Goal: Transaction & Acquisition: Download file/media

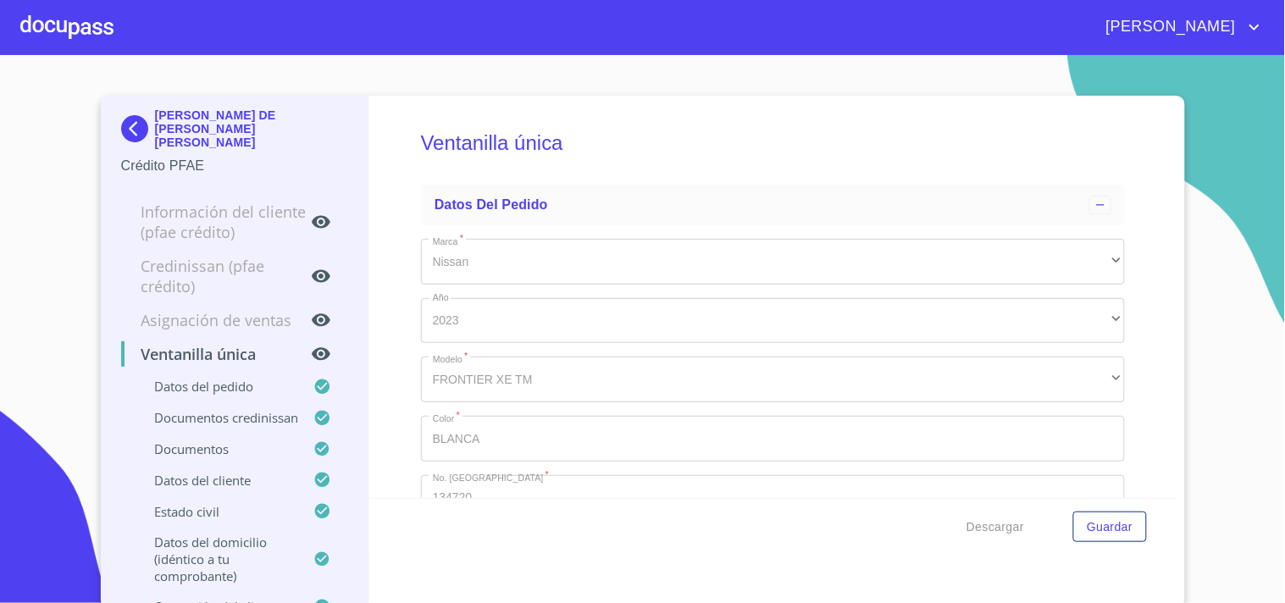
click at [76, 42] on div at bounding box center [66, 27] width 93 height 54
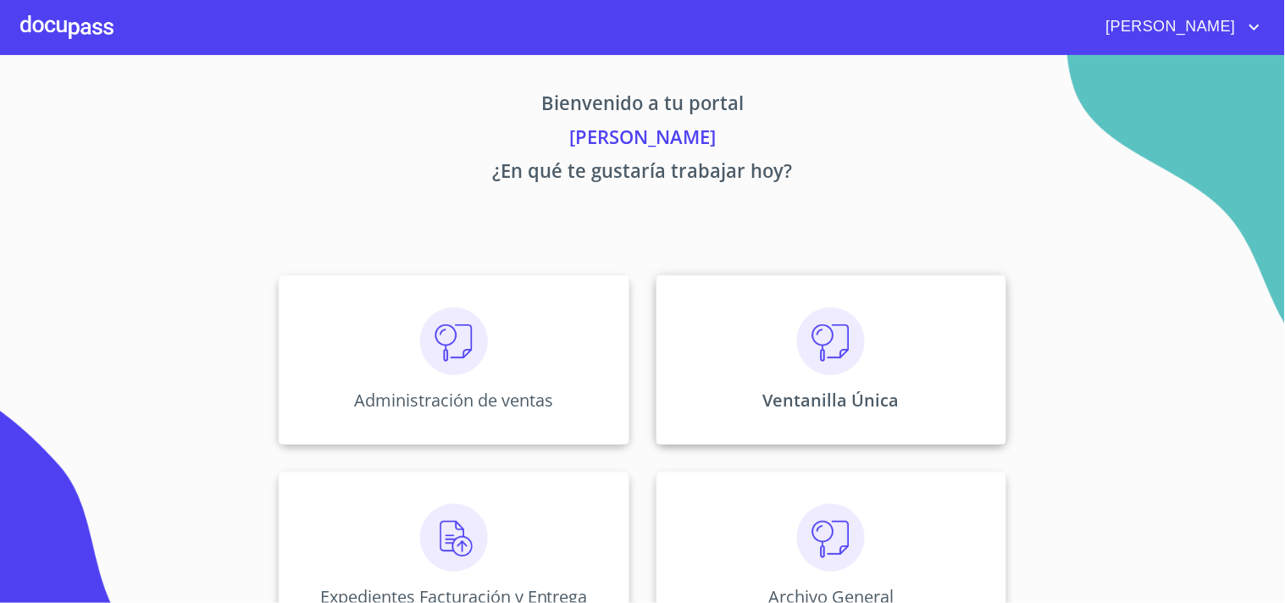
click at [782, 325] on div "Ventanilla Única" at bounding box center [831, 359] width 350 height 169
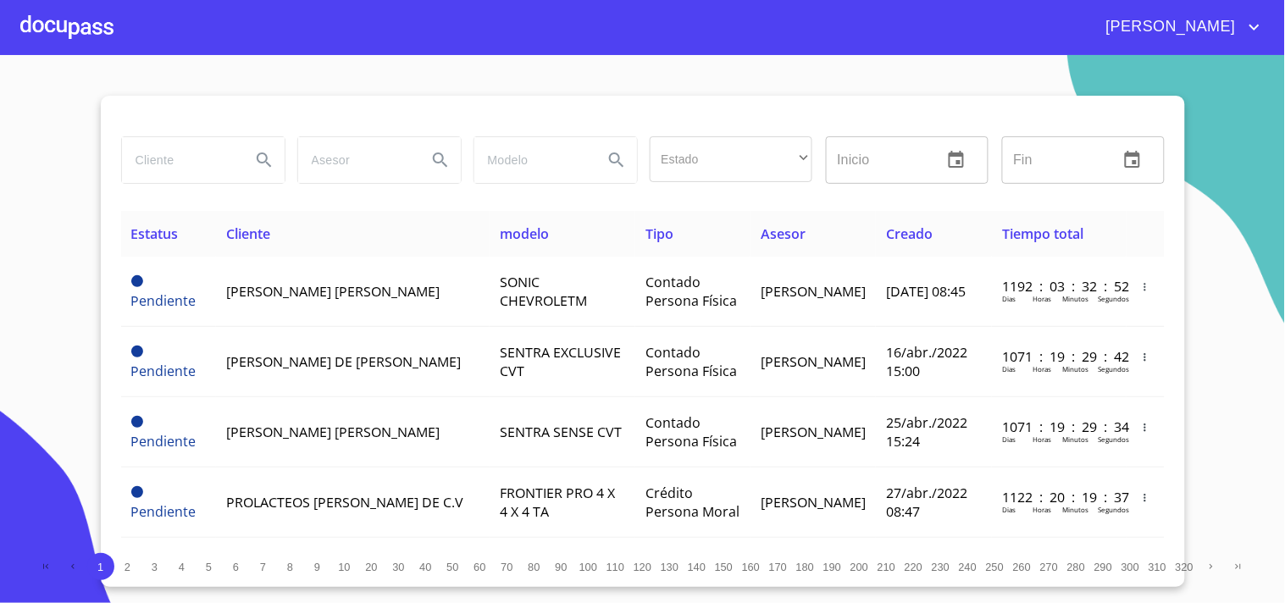
click at [150, 171] on input "search" at bounding box center [179, 160] width 115 height 46
type input "j"
type input "[PERSON_NAME]"
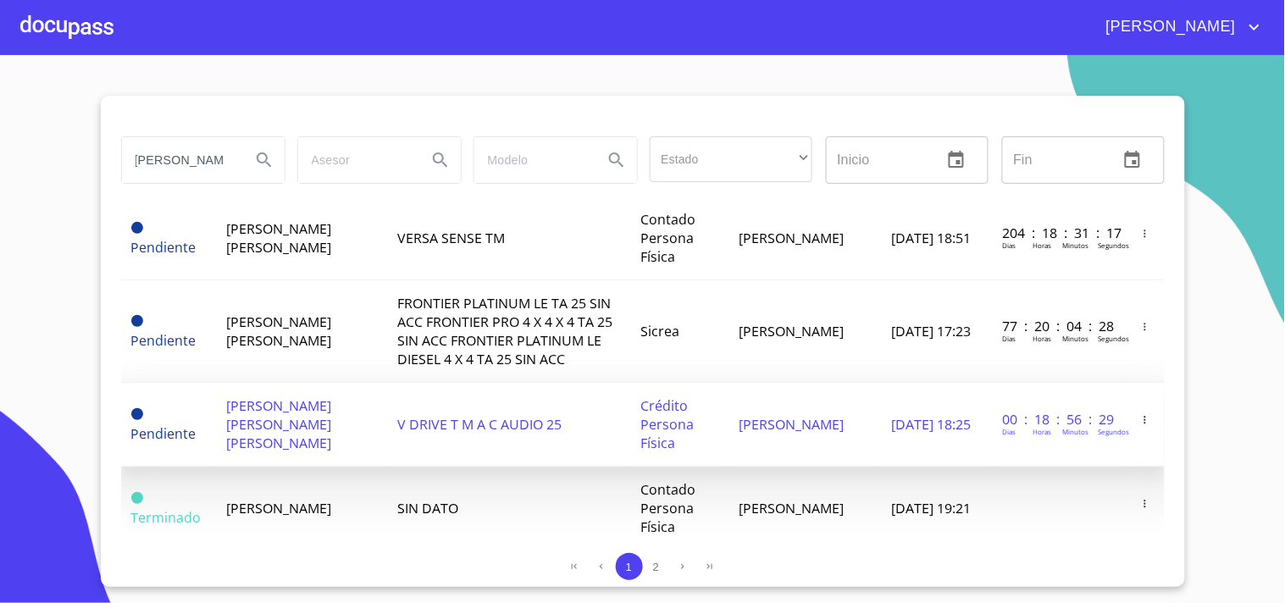
scroll to position [0, 0]
click at [399, 434] on span "V DRIVE T M A C AUDIO 25" at bounding box center [479, 424] width 164 height 19
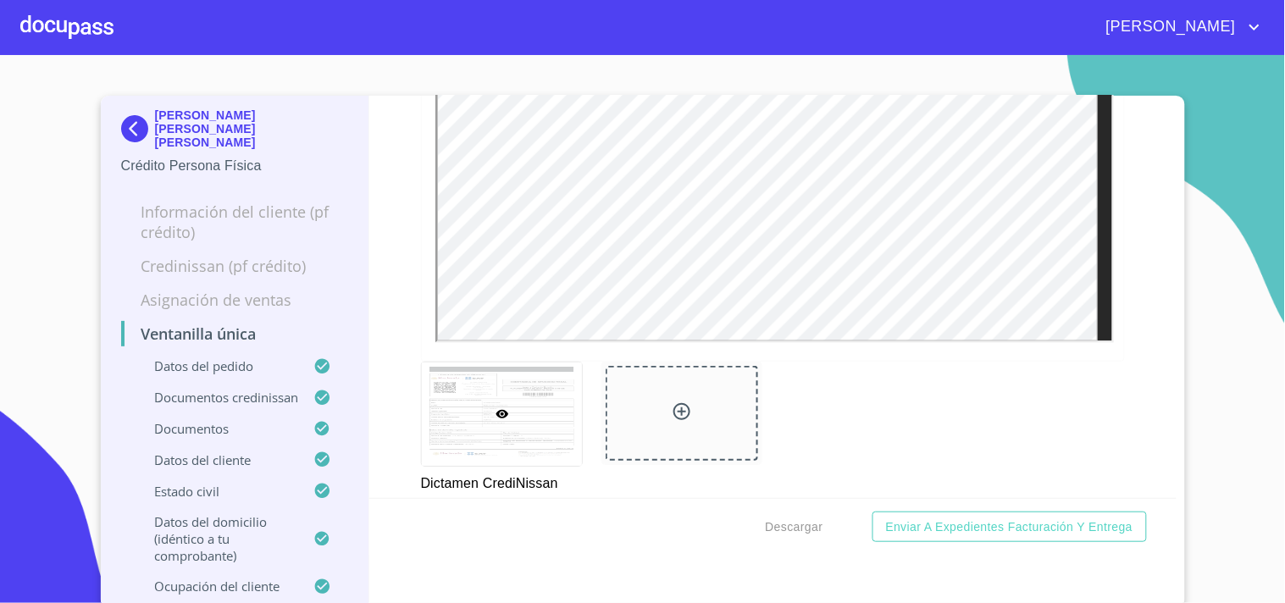
scroll to position [847, 0]
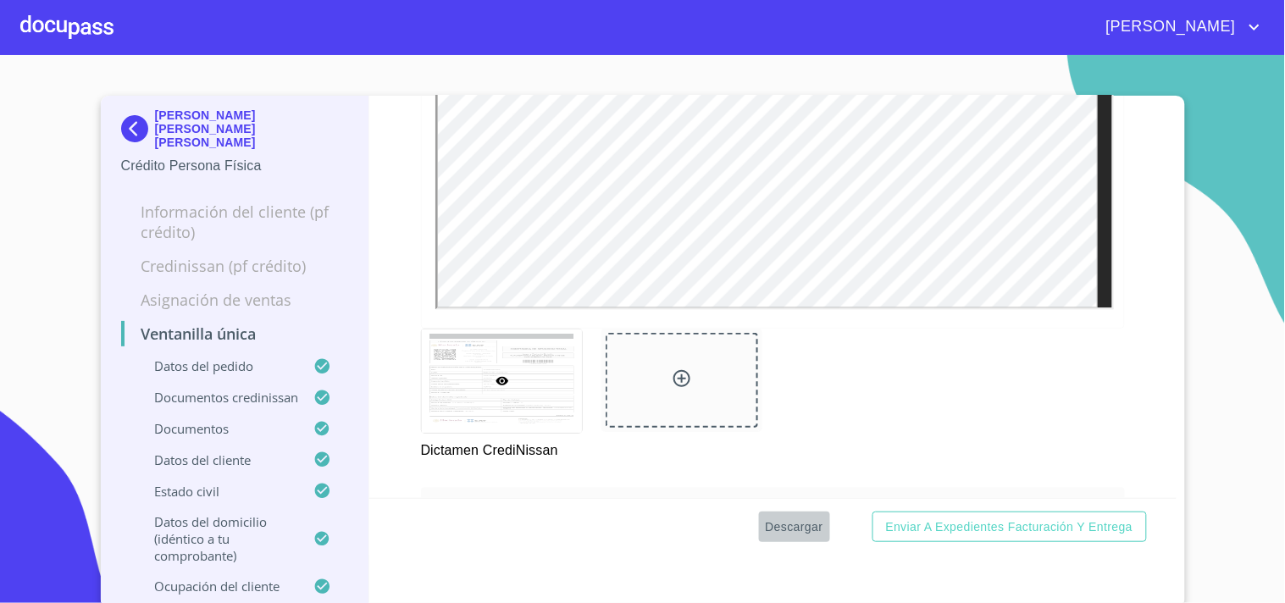
click at [788, 522] on span "Descargar" at bounding box center [795, 527] width 58 height 21
click at [31, 30] on div at bounding box center [66, 27] width 93 height 54
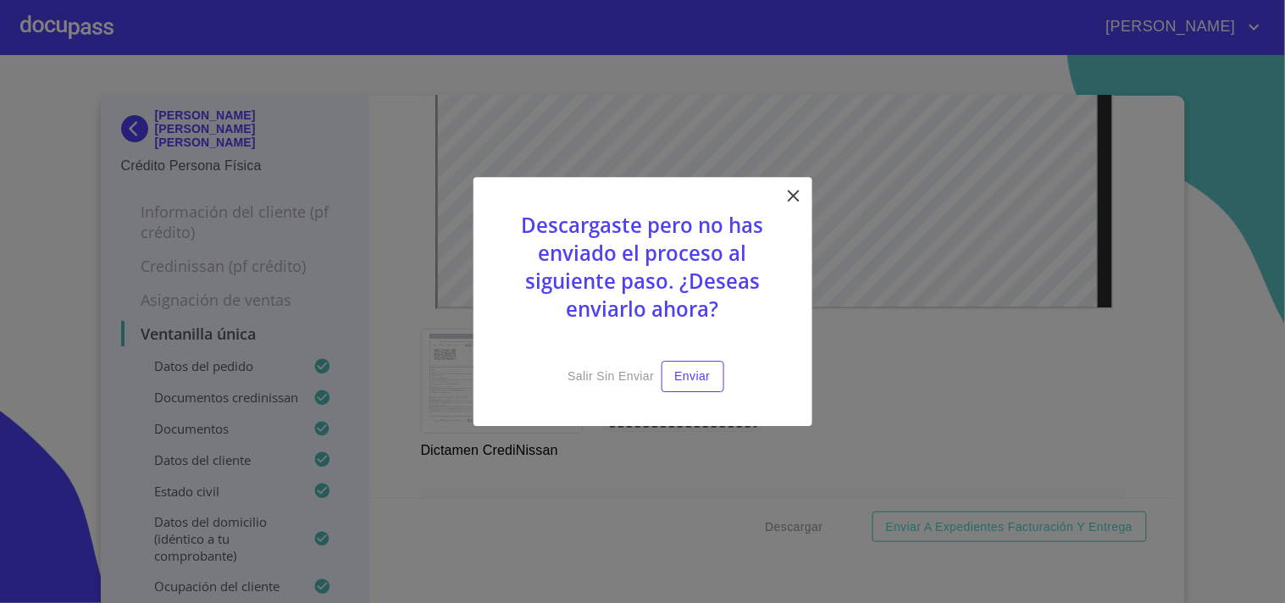
click at [793, 191] on icon at bounding box center [793, 195] width 20 height 20
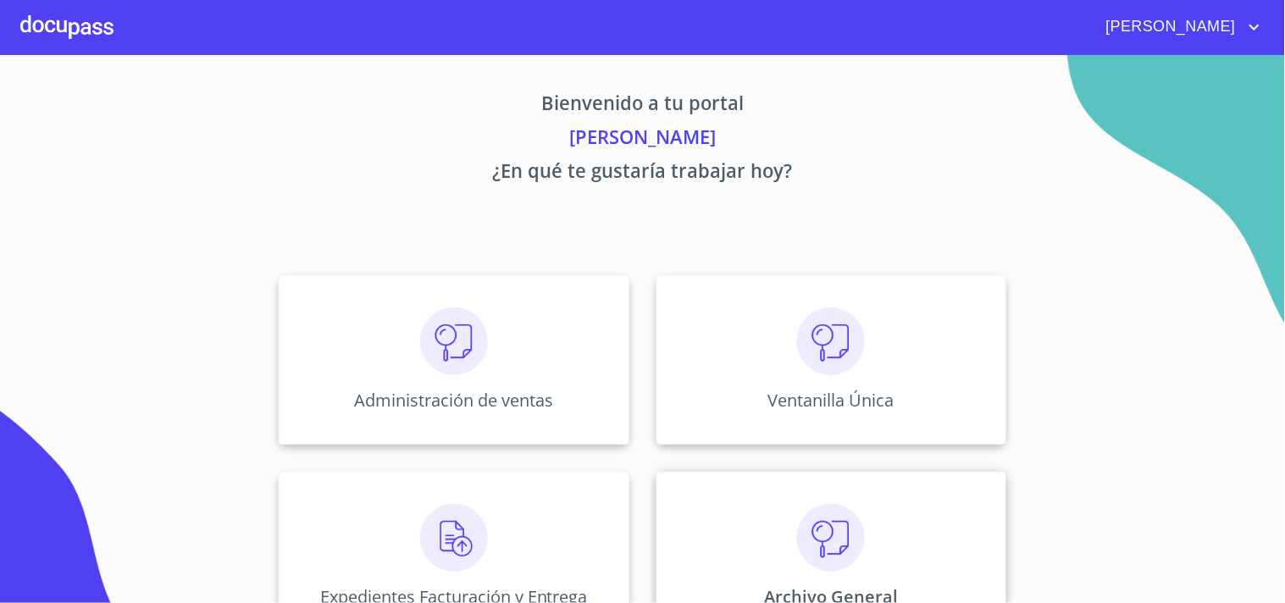
click at [678, 599] on div "Archivo General" at bounding box center [831, 556] width 350 height 169
